Goal: Task Accomplishment & Management: Complete application form

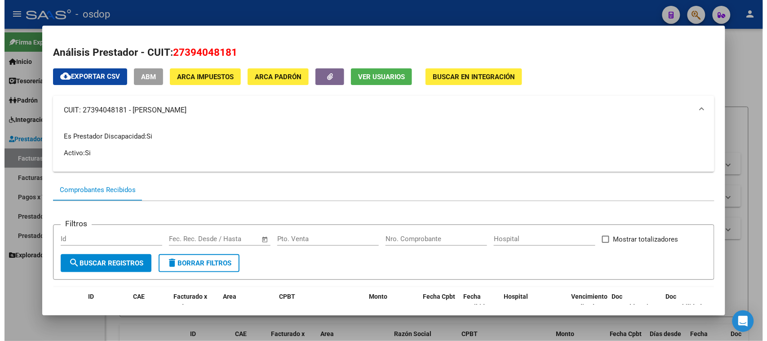
scroll to position [56, 0]
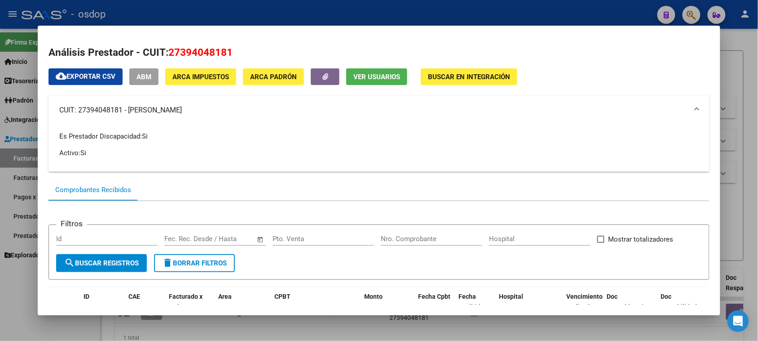
click at [52, 329] on div at bounding box center [379, 170] width 758 height 341
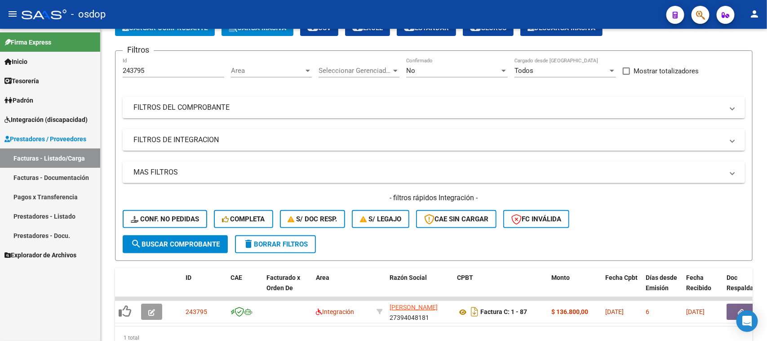
click at [56, 162] on link "Facturas - Listado/Carga" at bounding box center [50, 157] width 100 height 19
click at [275, 243] on span "delete Borrar Filtros" at bounding box center [275, 244] width 65 height 8
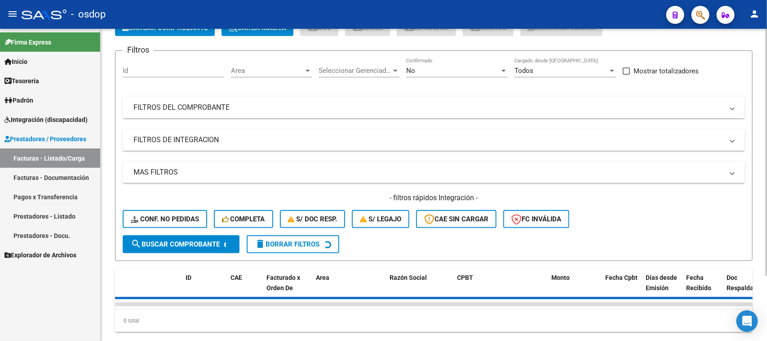
click at [150, 70] on input "Id" at bounding box center [174, 70] width 102 height 8
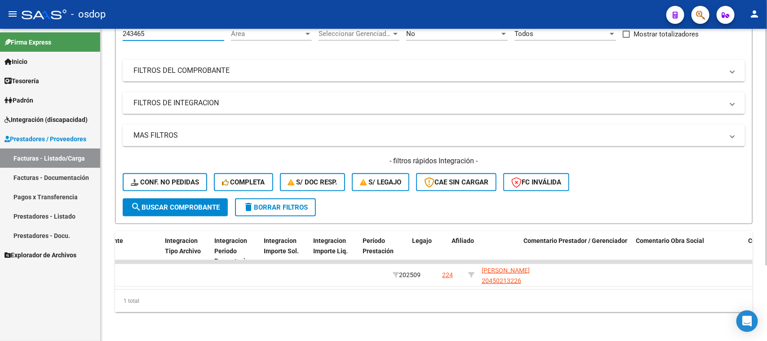
scroll to position [0, 1053]
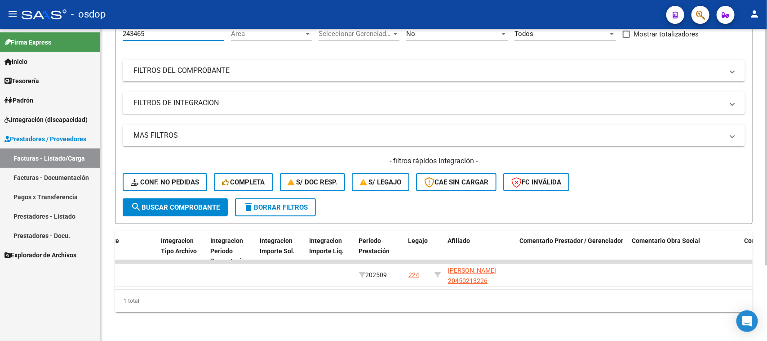
type input "243465"
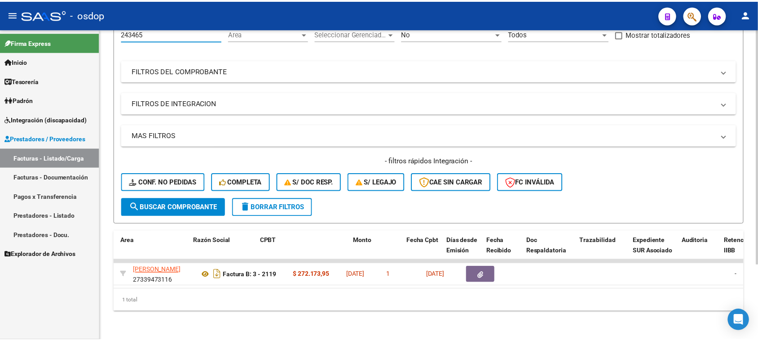
scroll to position [0, 164]
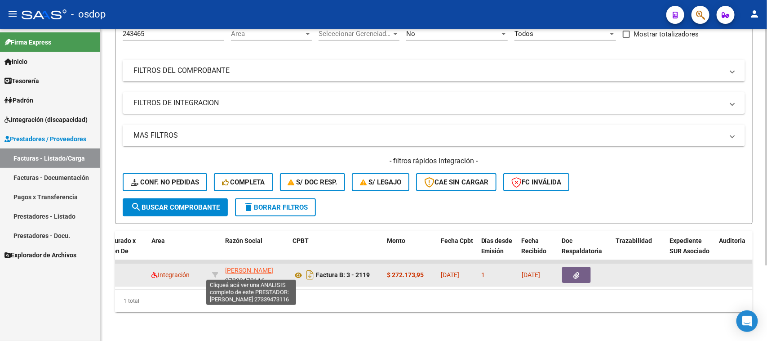
click at [250, 266] on span "[PERSON_NAME]" at bounding box center [249, 269] width 48 height 7
type textarea "27339473116"
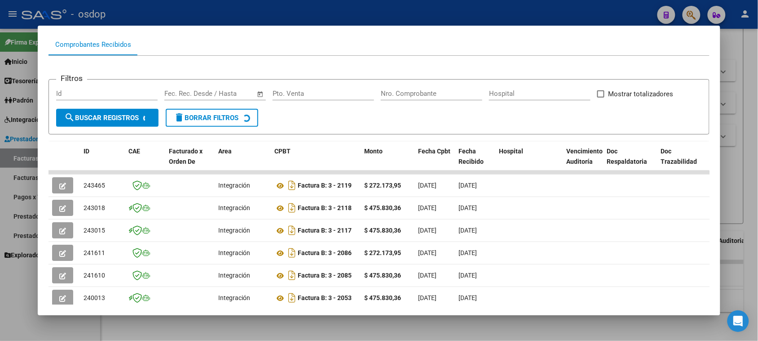
scroll to position [112, 0]
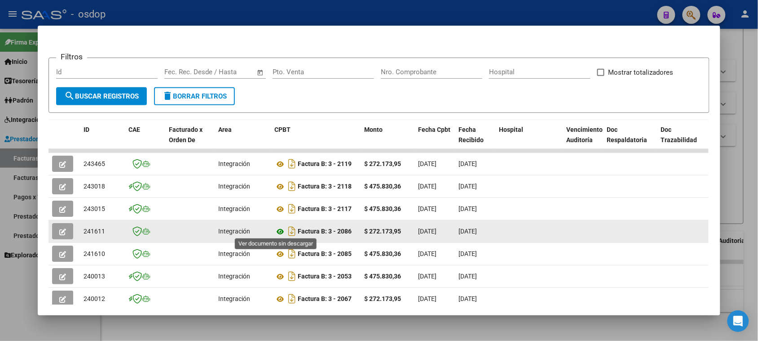
click at [275, 230] on icon at bounding box center [281, 231] width 12 height 11
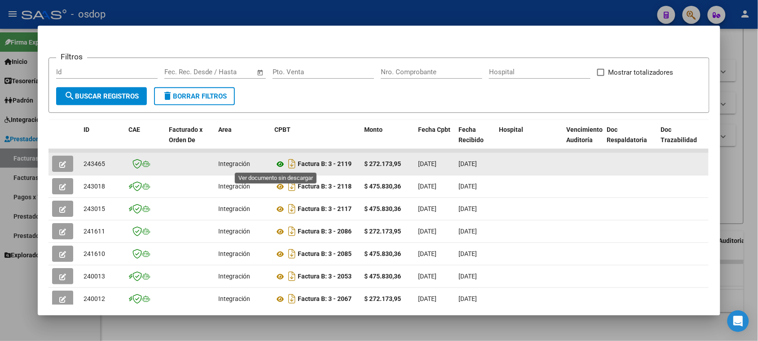
click at [278, 163] on icon at bounding box center [281, 164] width 12 height 11
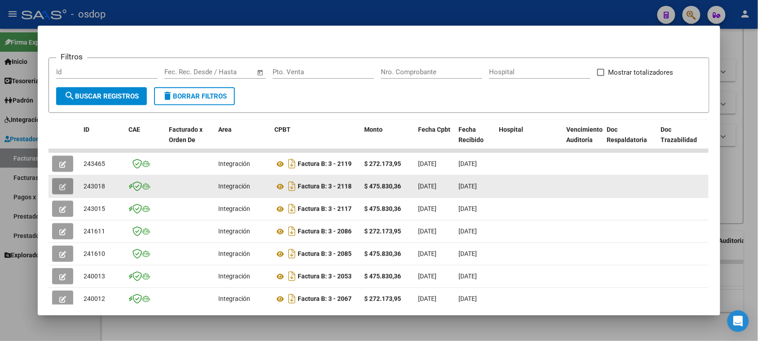
click at [61, 183] on icon "button" at bounding box center [62, 186] width 7 height 7
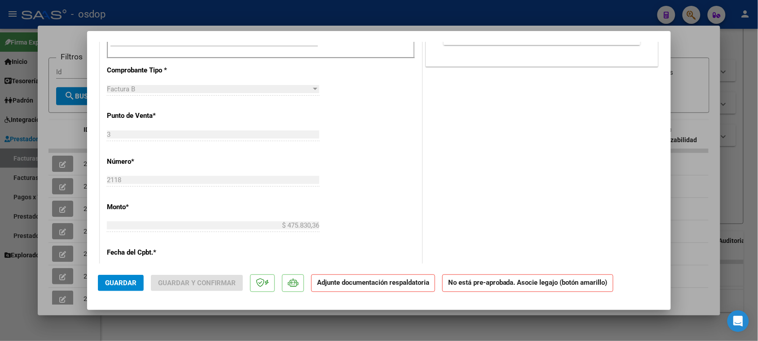
scroll to position [337, 0]
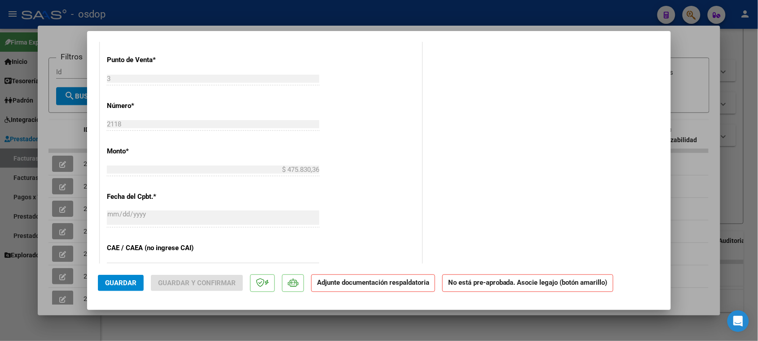
click at [188, 320] on div at bounding box center [379, 170] width 758 height 341
type input "$ 0,00"
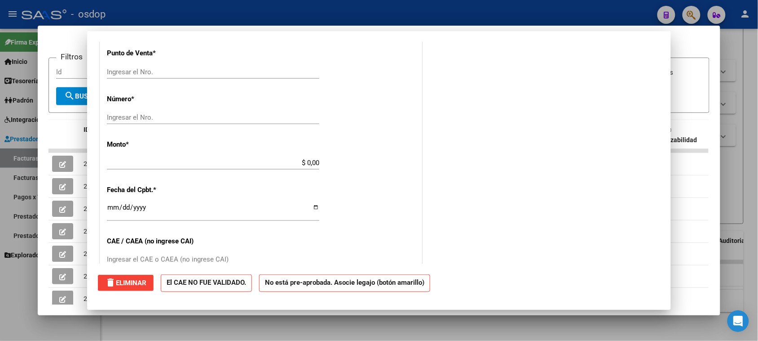
scroll to position [330, 0]
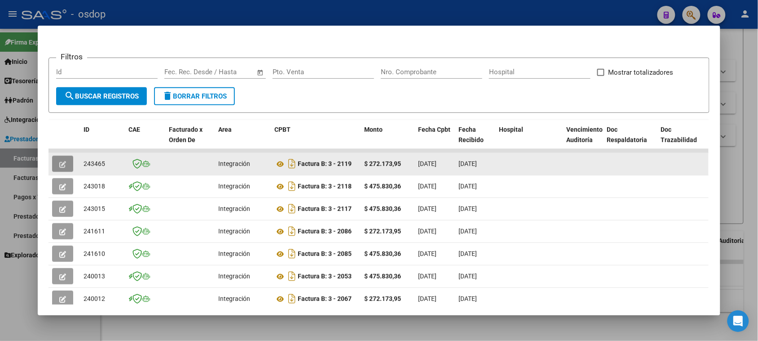
click at [60, 158] on button "button" at bounding box center [62, 163] width 21 height 16
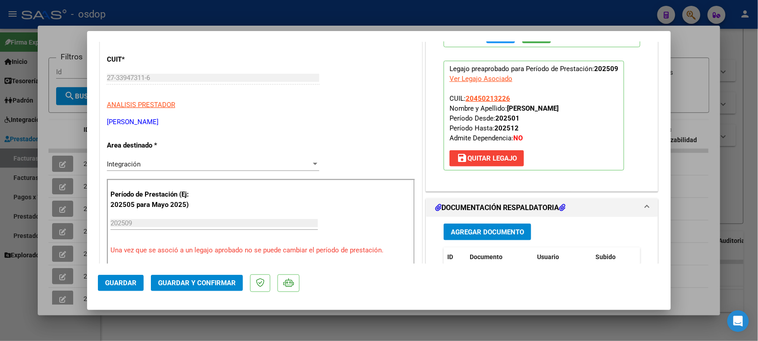
scroll to position [112, 0]
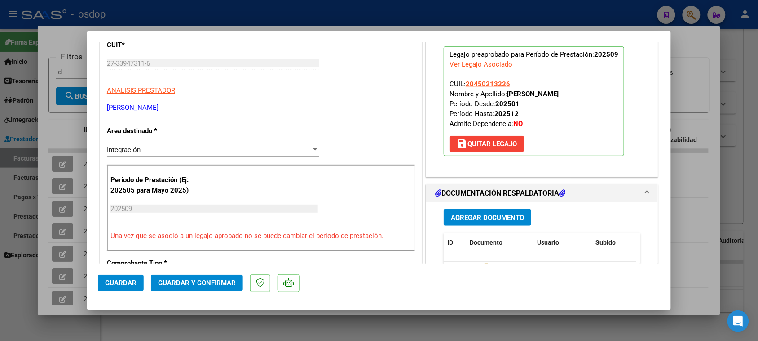
click at [358, 329] on div at bounding box center [379, 170] width 758 height 341
type input "$ 0,00"
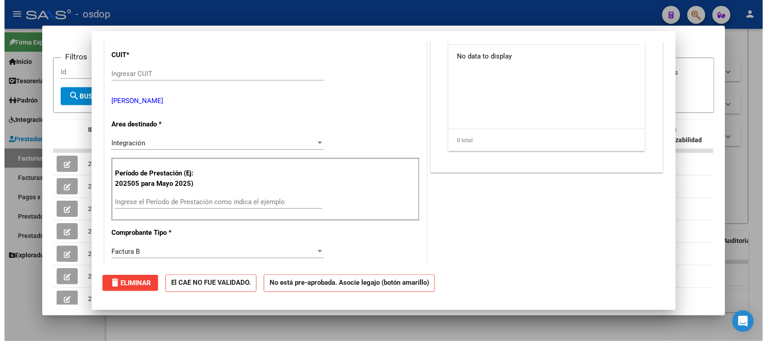
scroll to position [122, 0]
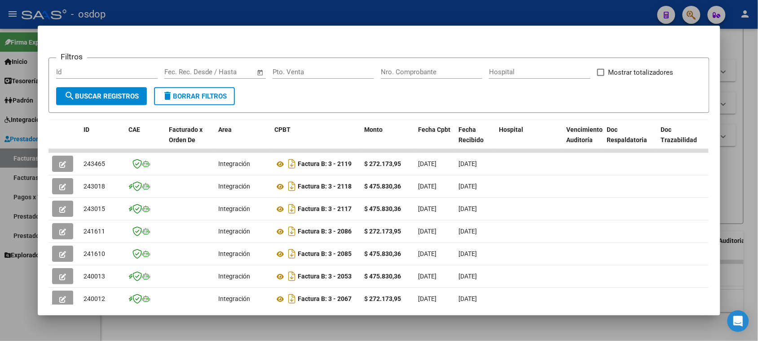
click at [338, 330] on div at bounding box center [379, 170] width 758 height 341
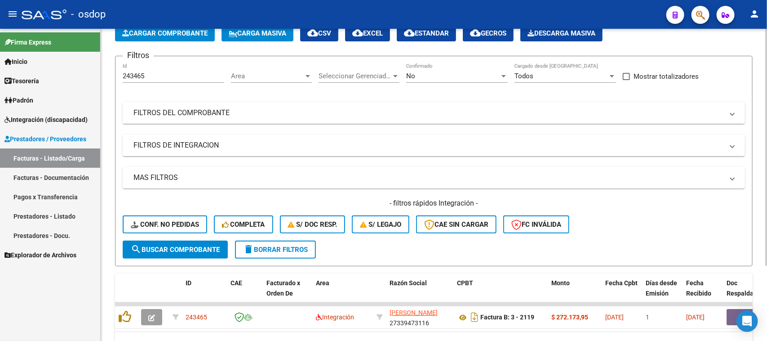
scroll to position [0, 0]
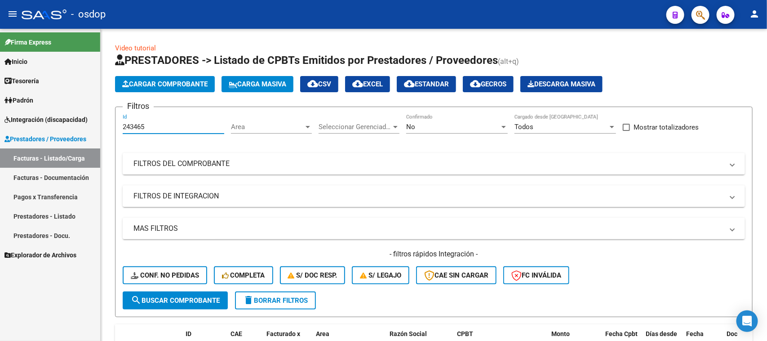
drag, startPoint x: 170, startPoint y: 124, endPoint x: 89, endPoint y: 128, distance: 81.4
click at [89, 128] on mat-sidenav-container "Firma Express Inicio Calendario SSS Instructivos Contacto OS Tesorería Extracto…" at bounding box center [383, 185] width 767 height 312
type input "243018"
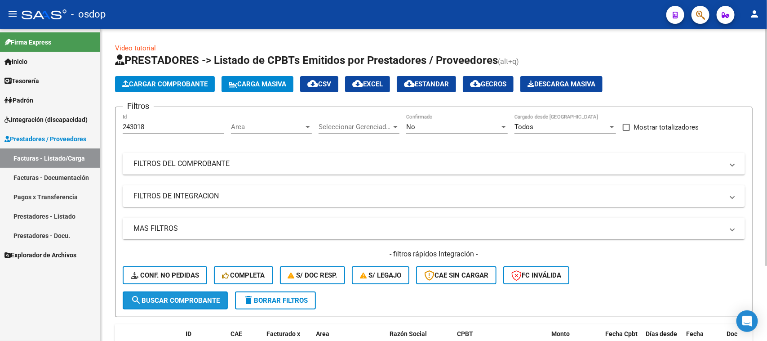
click at [196, 299] on span "search Buscar Comprobante" at bounding box center [175, 300] width 89 height 8
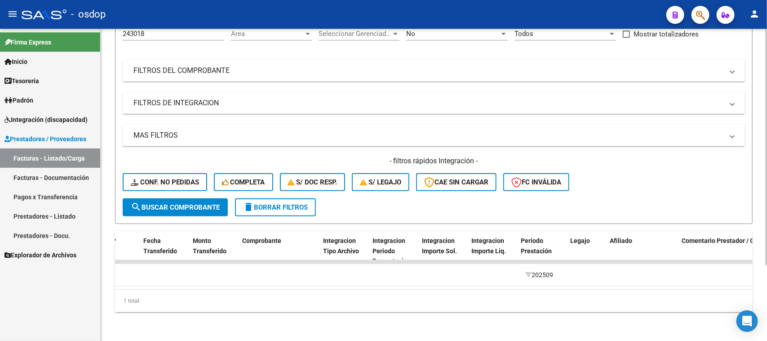
scroll to position [0, 890]
click at [290, 203] on button "delete Borrar Filtros" at bounding box center [275, 207] width 81 height 18
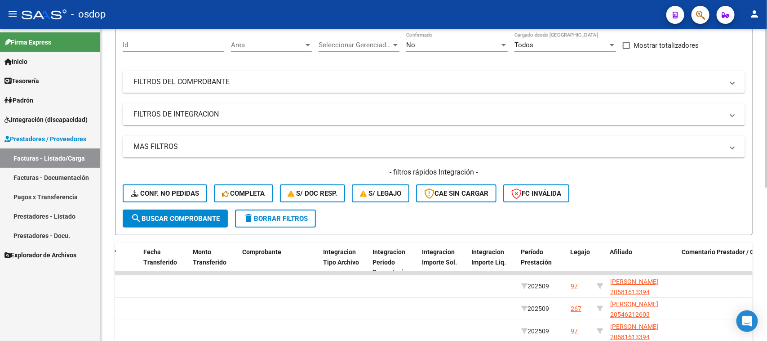
scroll to position [100, 0]
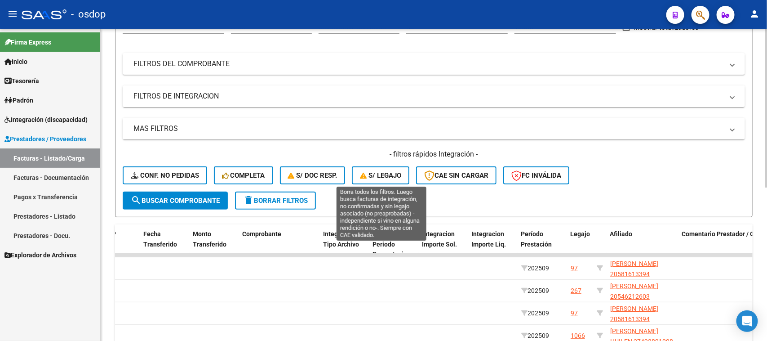
click at [390, 171] on span "S/ legajo" at bounding box center [380, 175] width 41 height 8
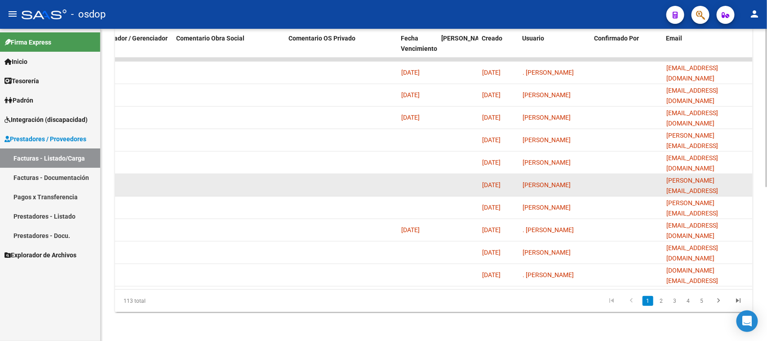
scroll to position [0, 800]
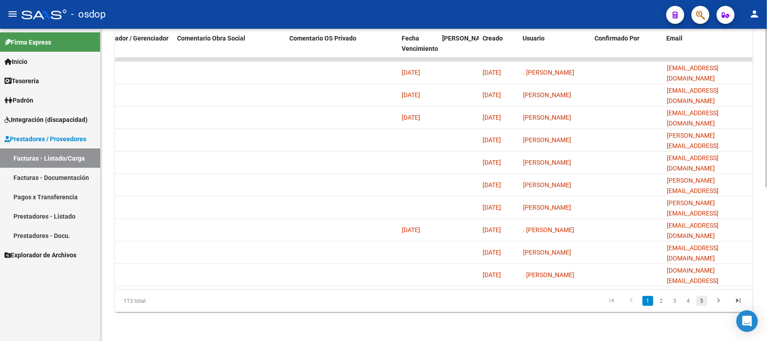
click at [702, 302] on link "5" at bounding box center [701, 301] width 11 height 10
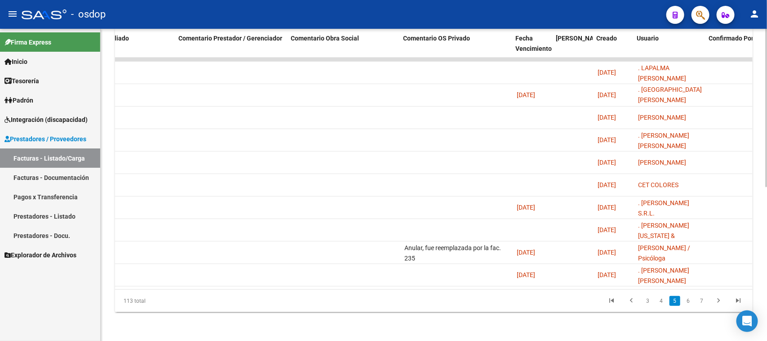
scroll to position [0, 776]
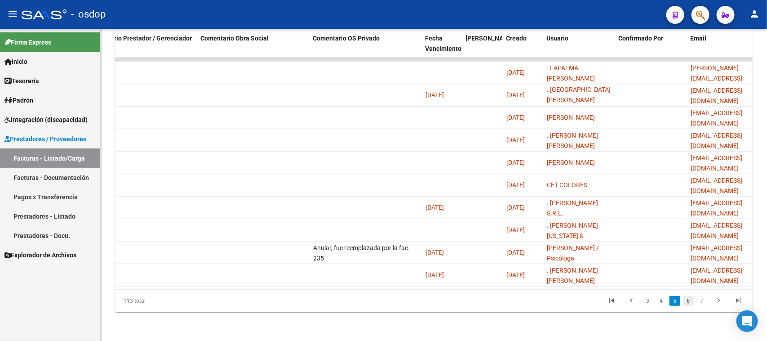
click at [688, 300] on link "6" at bounding box center [688, 301] width 11 height 10
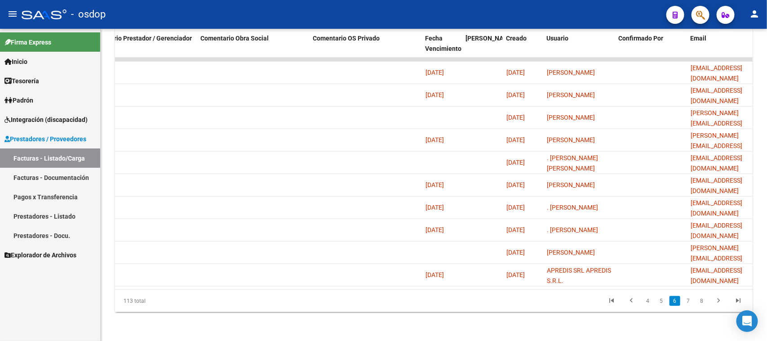
scroll to position [0, 0]
click at [688, 301] on link "7" at bounding box center [688, 301] width 11 height 10
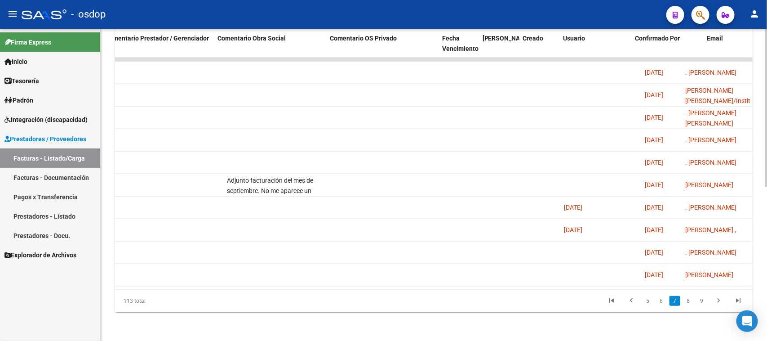
scroll to position [0, 796]
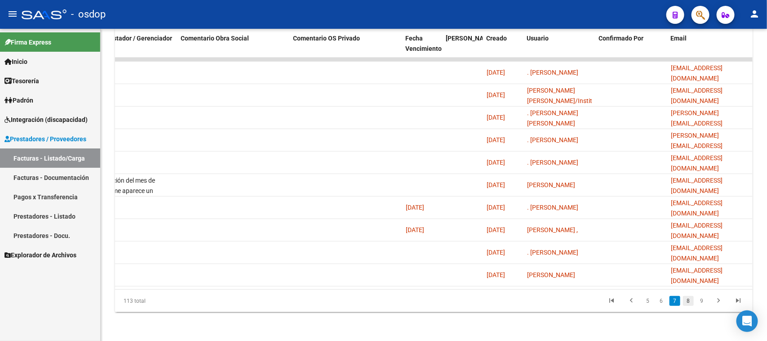
click at [689, 301] on link "8" at bounding box center [688, 301] width 11 height 10
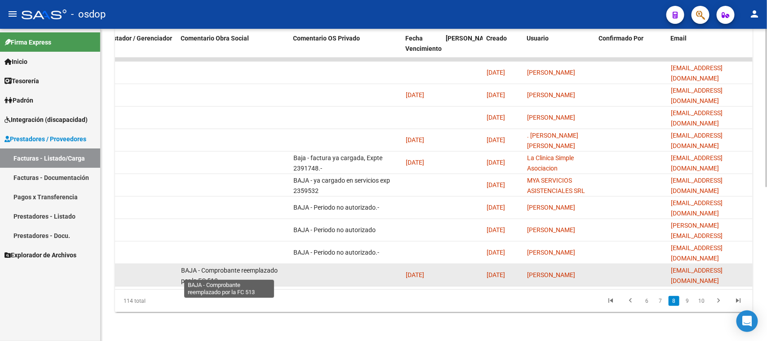
scroll to position [1, 0]
drag, startPoint x: 181, startPoint y: 262, endPoint x: 250, endPoint y: 275, distance: 70.4
click at [250, 275] on div "BAJA - Comprobante reemplazado por la FC 513" at bounding box center [233, 274] width 105 height 19
copy span "BAJA - Comprobante reemplazado por la FC 513"
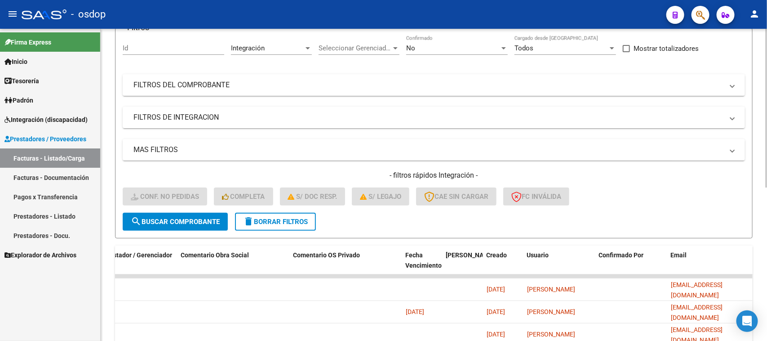
scroll to position [77, 0]
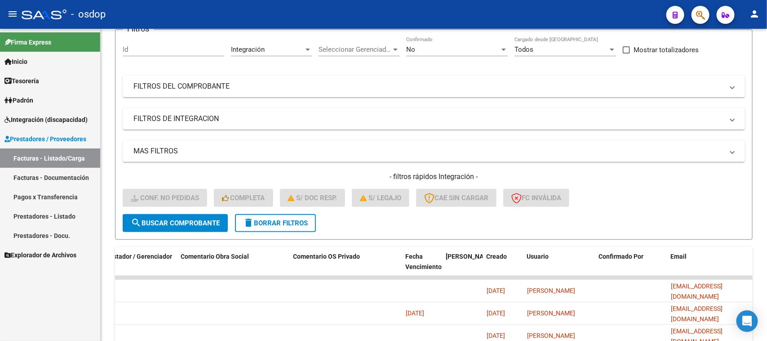
click at [59, 160] on link "Facturas - Listado/Carga" at bounding box center [50, 157] width 100 height 19
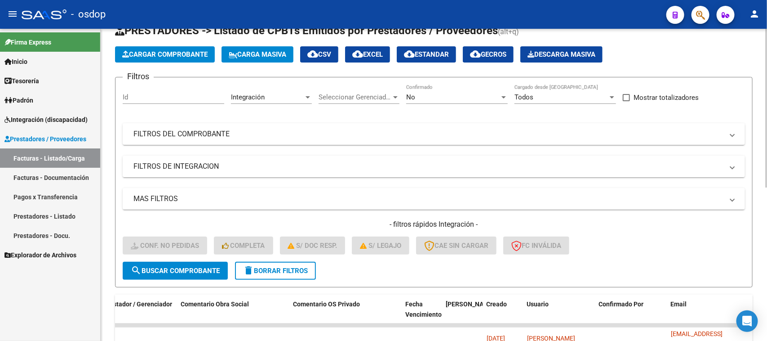
scroll to position [0, 0]
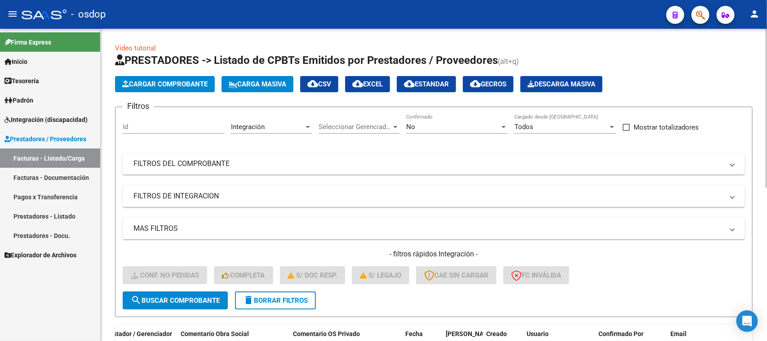
click at [140, 120] on div "Id" at bounding box center [174, 123] width 102 height 19
type input "243018"
click at [206, 297] on span "search Buscar Comprobante" at bounding box center [175, 300] width 89 height 8
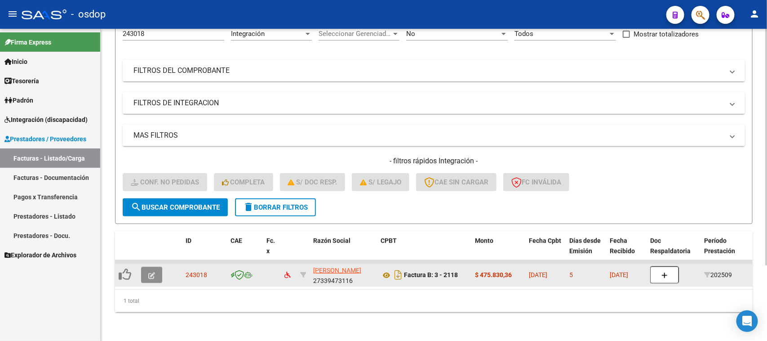
click at [151, 270] on span "button" at bounding box center [151, 274] width 7 height 8
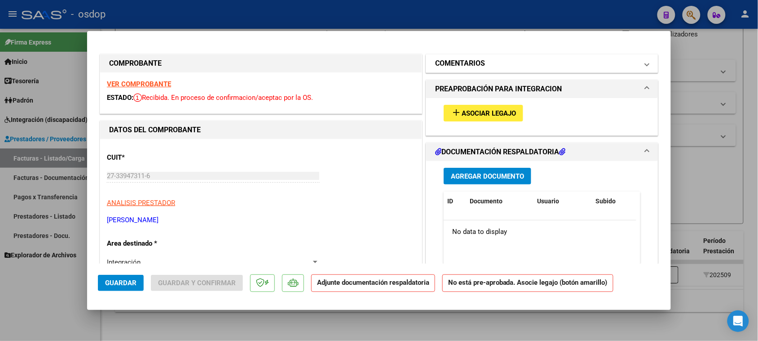
click at [513, 63] on mat-panel-title "COMENTARIOS" at bounding box center [536, 63] width 203 height 11
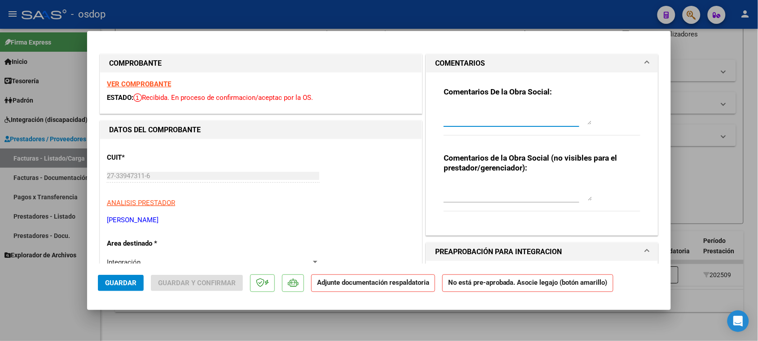
click at [444, 109] on textarea at bounding box center [518, 115] width 148 height 18
paste textarea "BAJA - Comprobante reemplazado por la FC 513"
type textarea "BAJA - Comprobante reemplazado por la FC 2119"
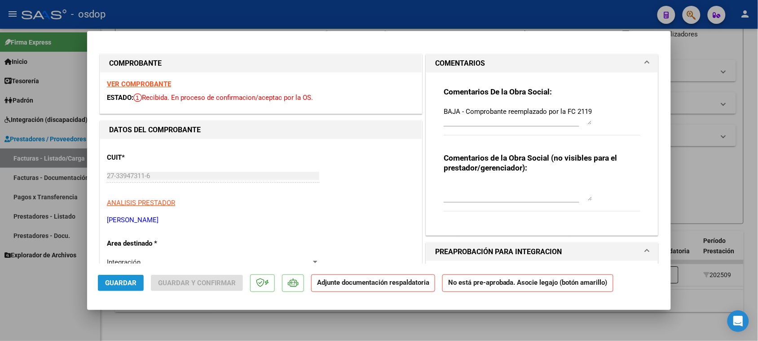
click at [133, 279] on span "Guardar" at bounding box center [120, 283] width 31 height 8
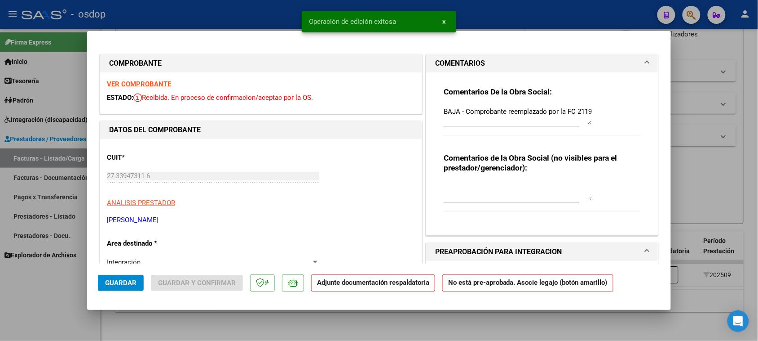
click at [396, 328] on div at bounding box center [379, 170] width 758 height 341
